Goal: Task Accomplishment & Management: Use online tool/utility

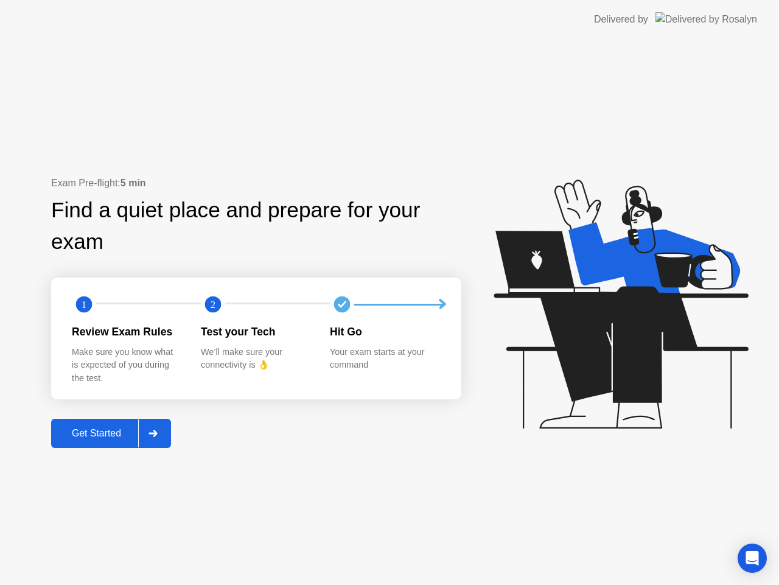
click at [117, 435] on div "Get Started" at bounding box center [96, 433] width 83 height 11
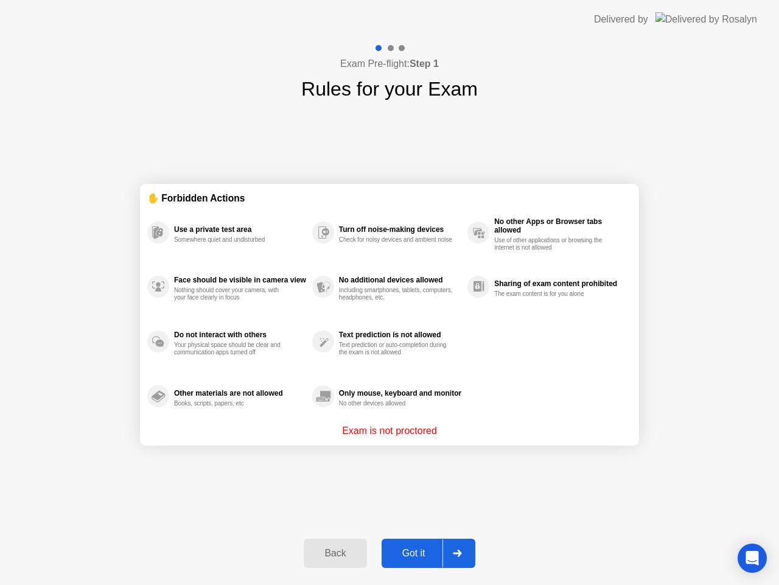
click at [386, 547] on div "Got it" at bounding box center [413, 552] width 57 height 11
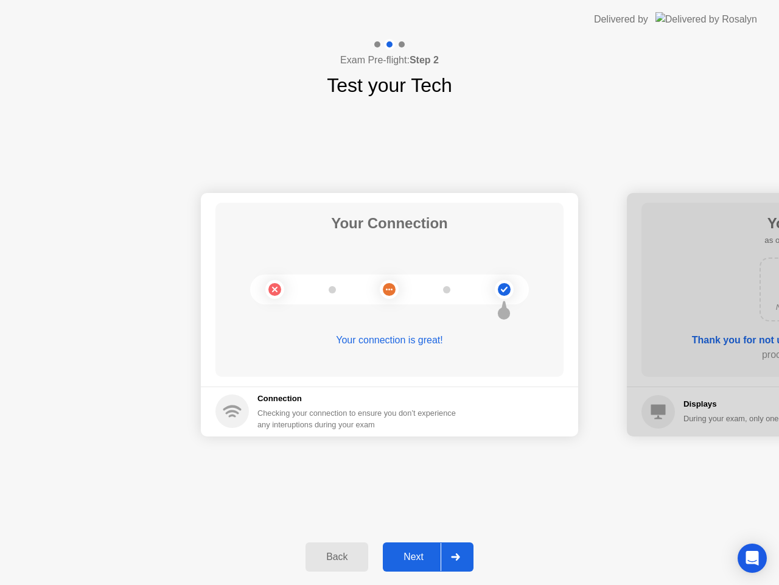
click at [424, 557] on div "Next" at bounding box center [413, 556] width 54 height 11
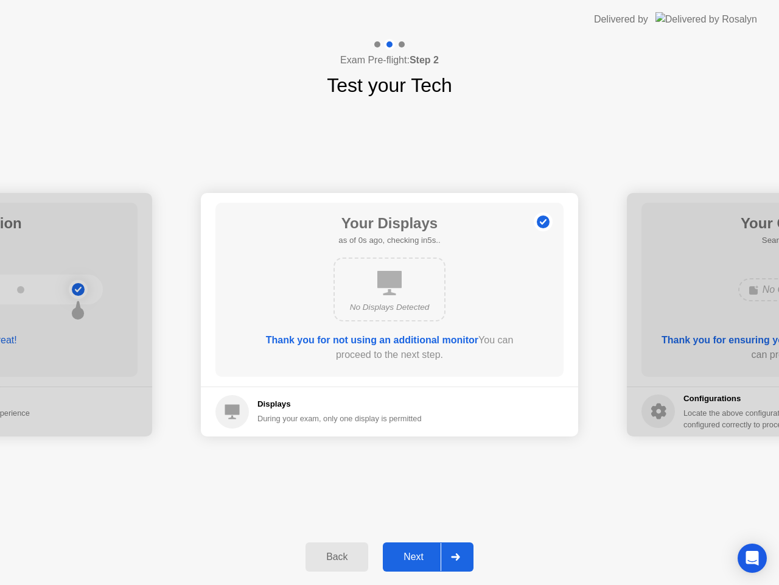
click at [422, 557] on div "Next" at bounding box center [413, 556] width 54 height 11
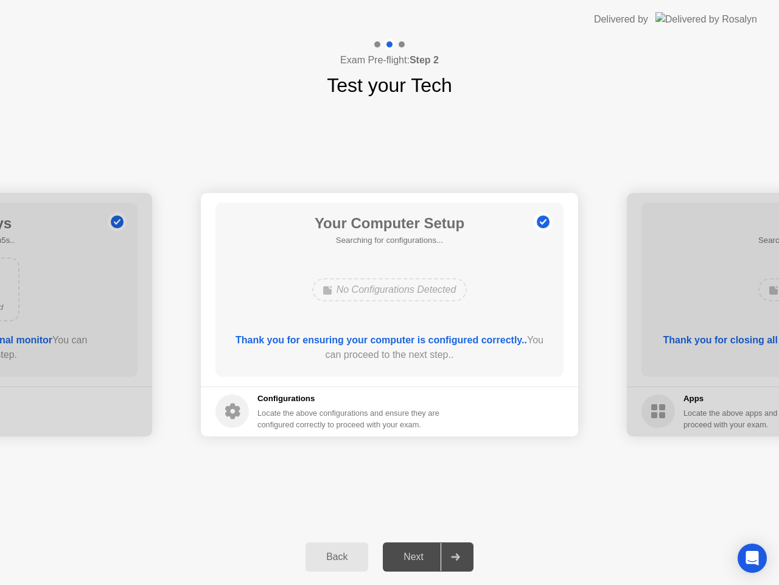
click at [421, 556] on div "Next" at bounding box center [413, 556] width 54 height 11
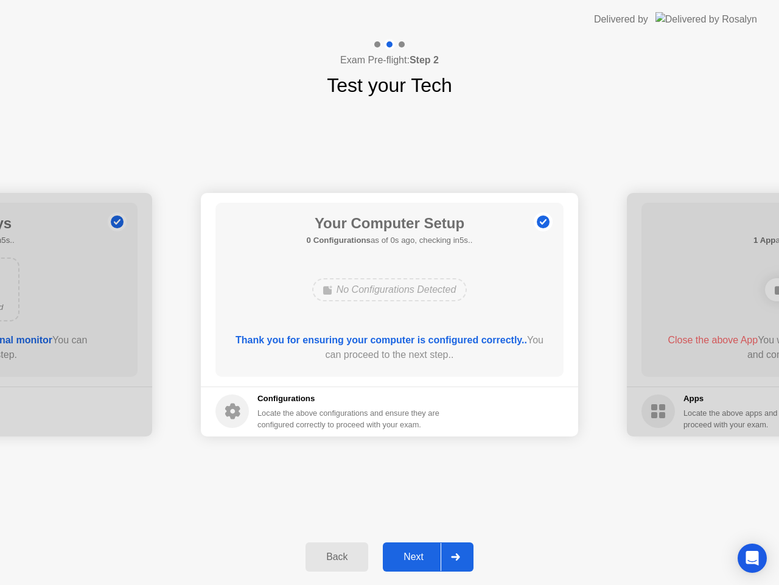
click at [419, 555] on div "Next" at bounding box center [413, 556] width 54 height 11
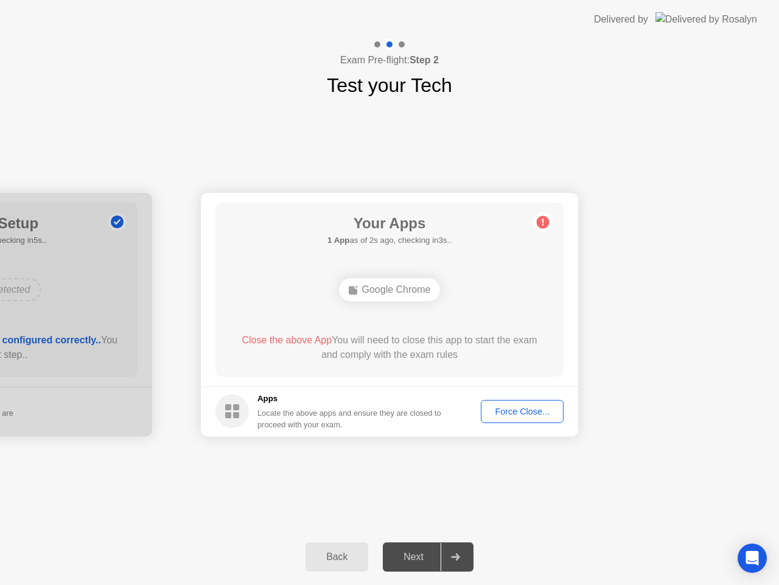
click at [509, 400] on button "Force Close..." at bounding box center [522, 411] width 83 height 23
click at [505, 412] on div "Force Close..." at bounding box center [522, 411] width 74 height 10
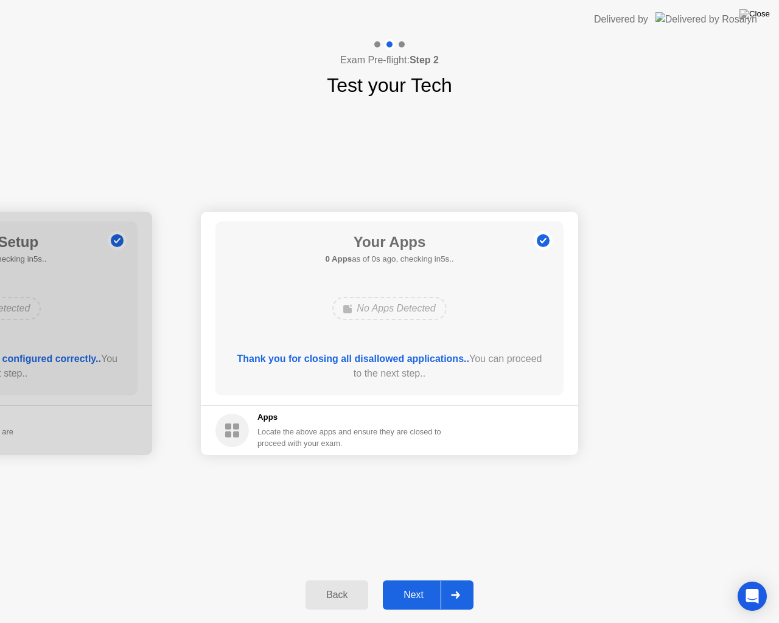
click at [408, 584] on button "Next" at bounding box center [428, 594] width 91 height 29
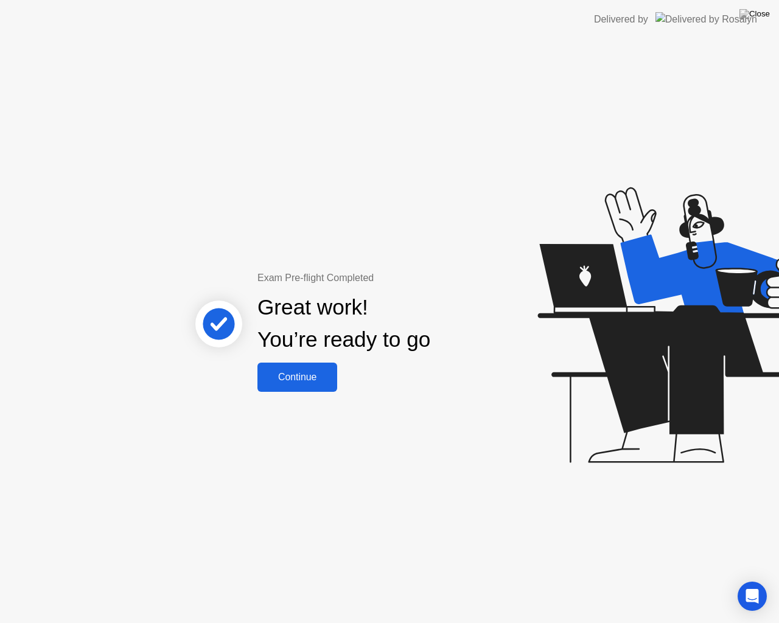
click at [287, 377] on div "Continue" at bounding box center [297, 377] width 72 height 11
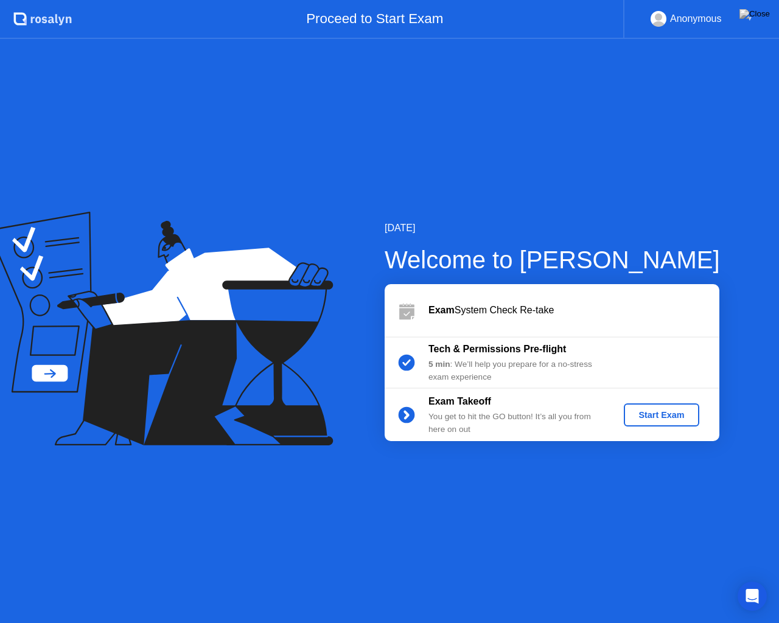
click at [656, 417] on div "Start Exam" at bounding box center [660, 415] width 65 height 10
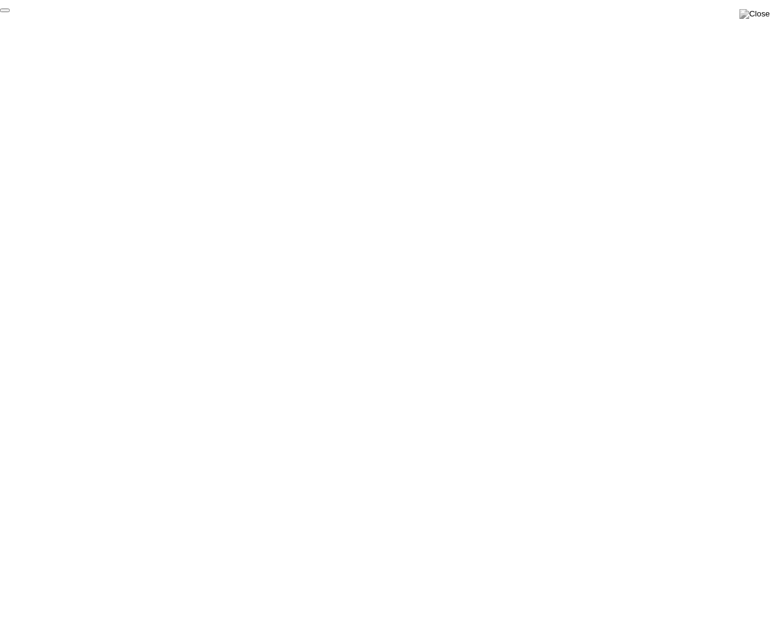
click at [10, 12] on button "End Proctoring Session" at bounding box center [5, 11] width 10 height 4
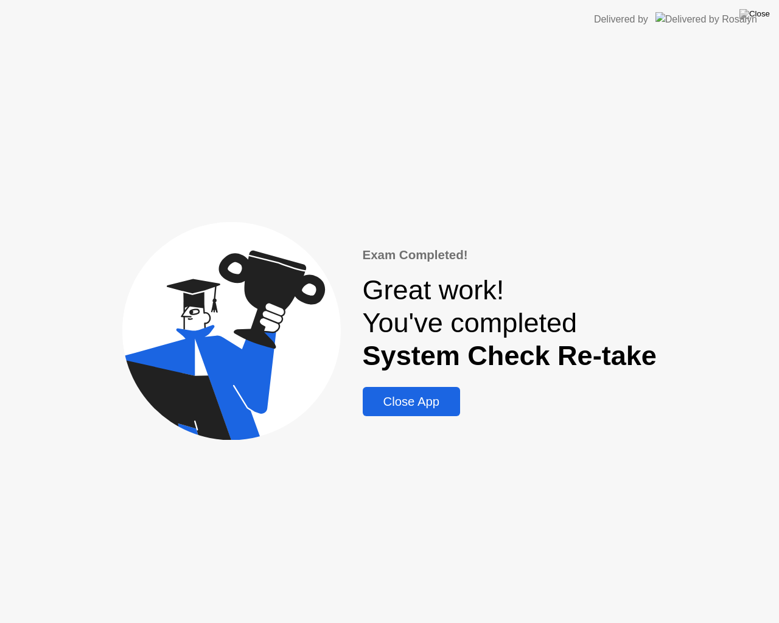
click at [436, 412] on button "Close App" at bounding box center [411, 401] width 97 height 29
